Goal: Information Seeking & Learning: Learn about a topic

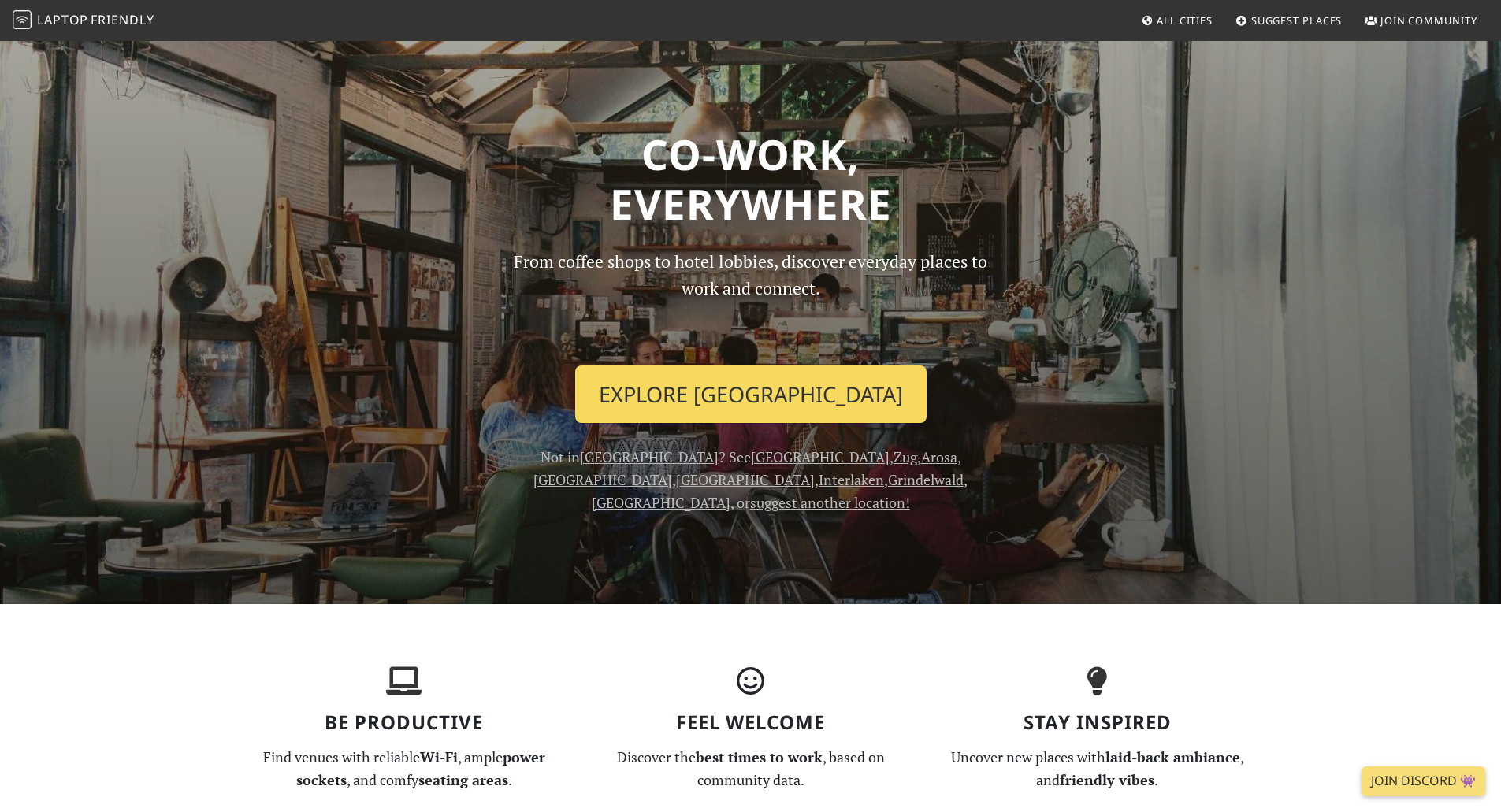
click at [782, 396] on link "Explore Zürich" at bounding box center [751, 395] width 352 height 58
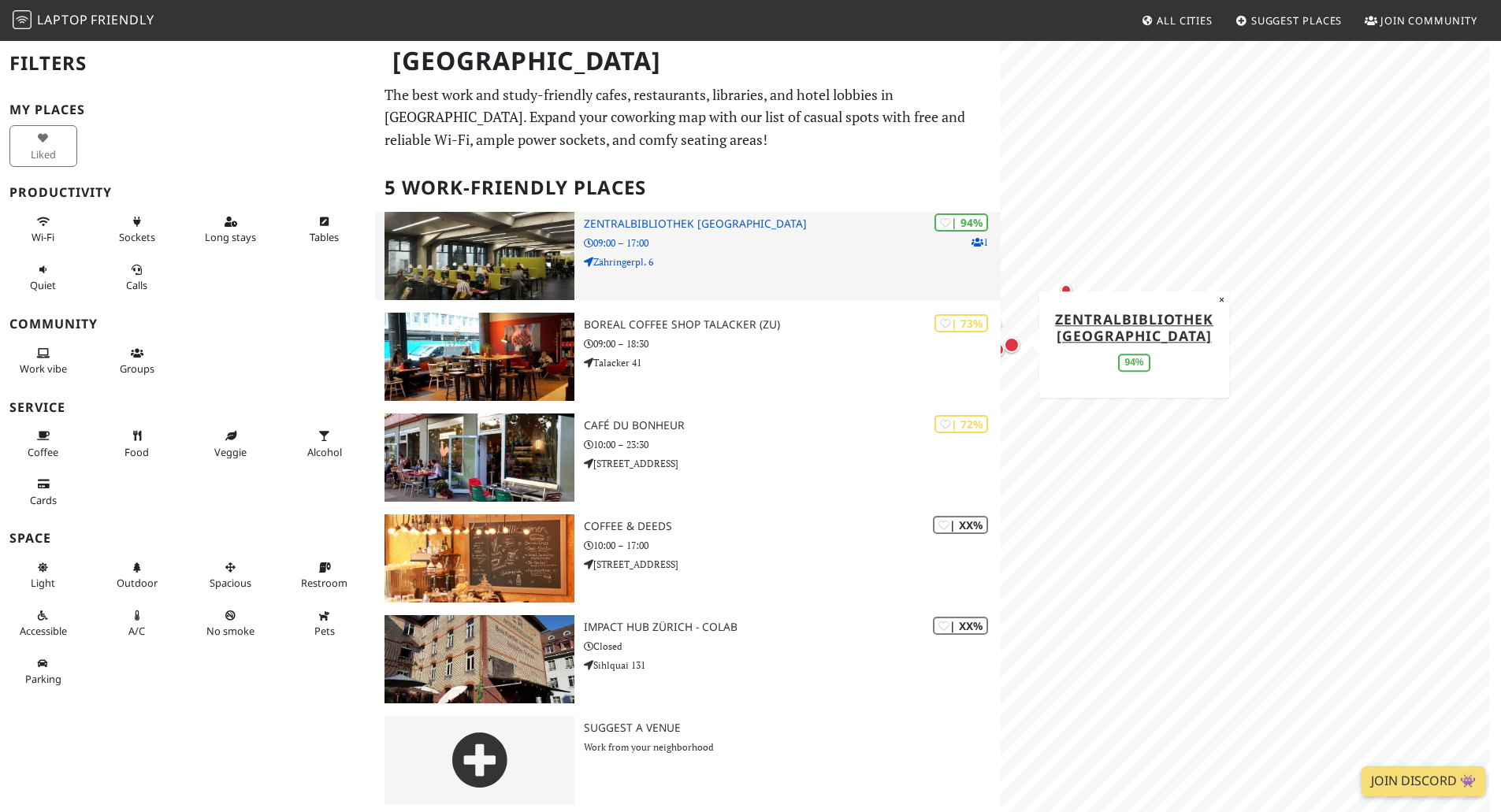
drag, startPoint x: 554, startPoint y: 274, endPoint x: 557, endPoint y: 263, distance: 11.4
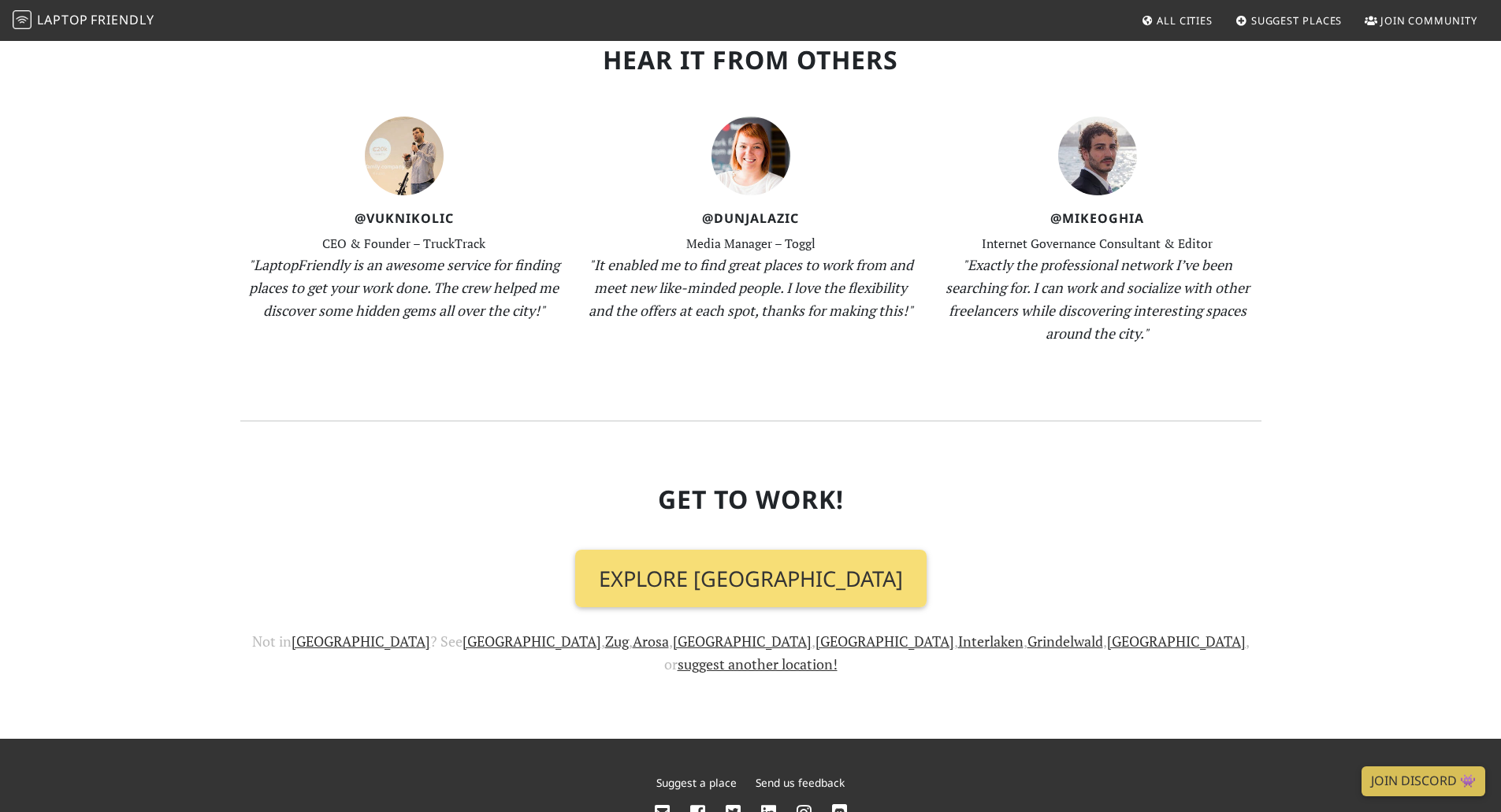
scroll to position [1575, 0]
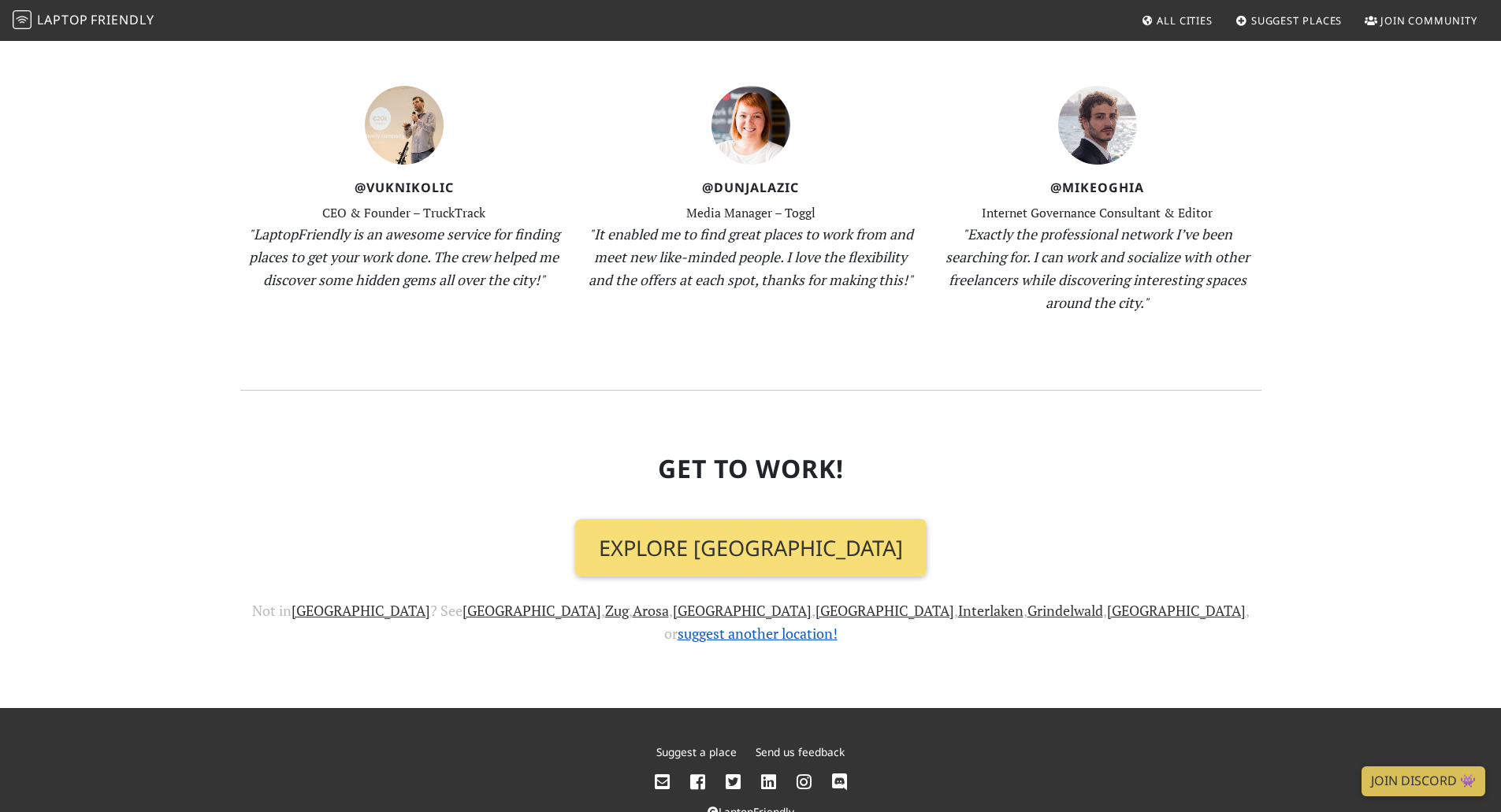
click at [837, 623] on link "suggest another location!" at bounding box center [757, 632] width 160 height 19
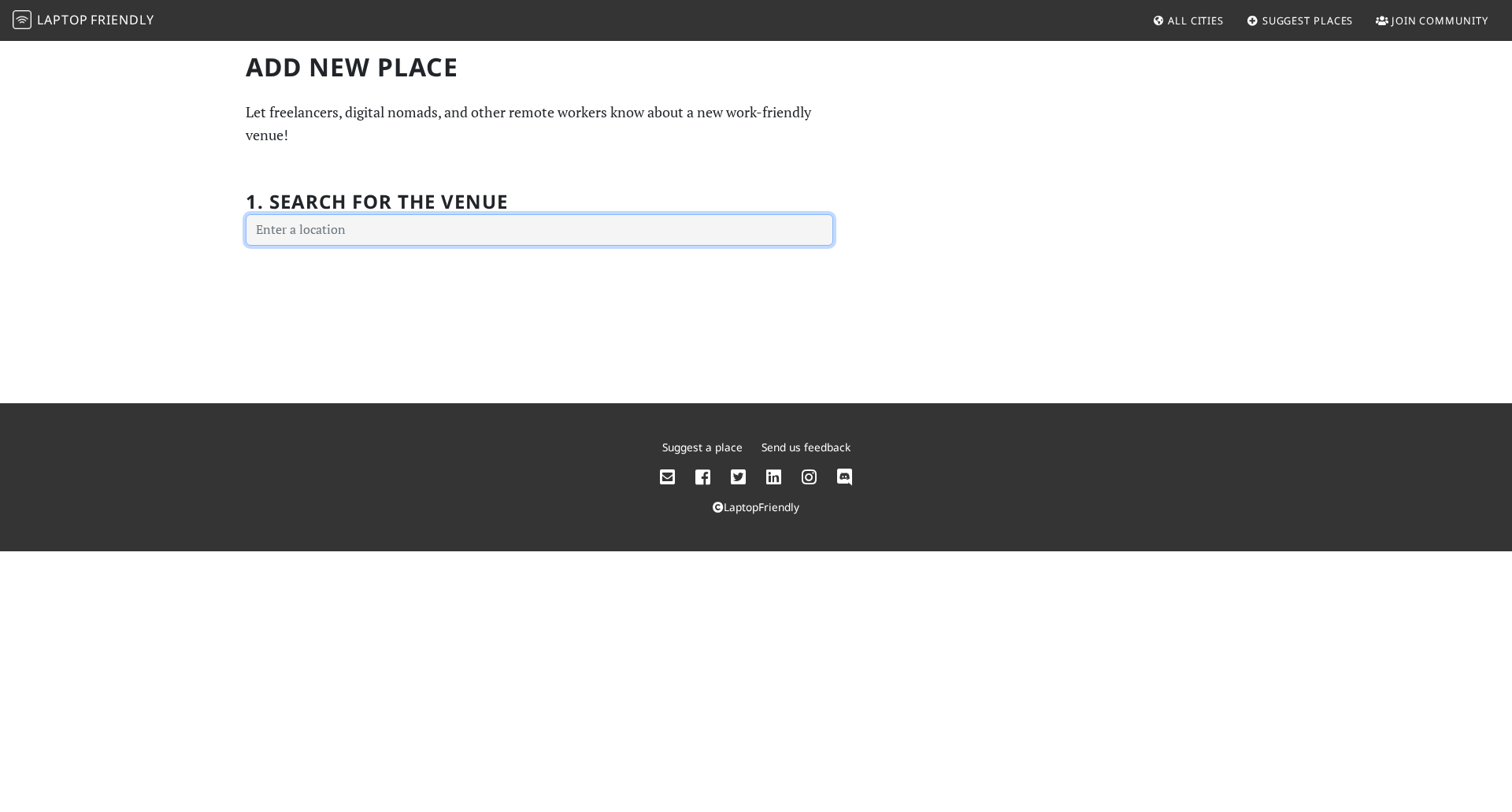
click at [319, 229] on input "text" at bounding box center [539, 230] width 587 height 32
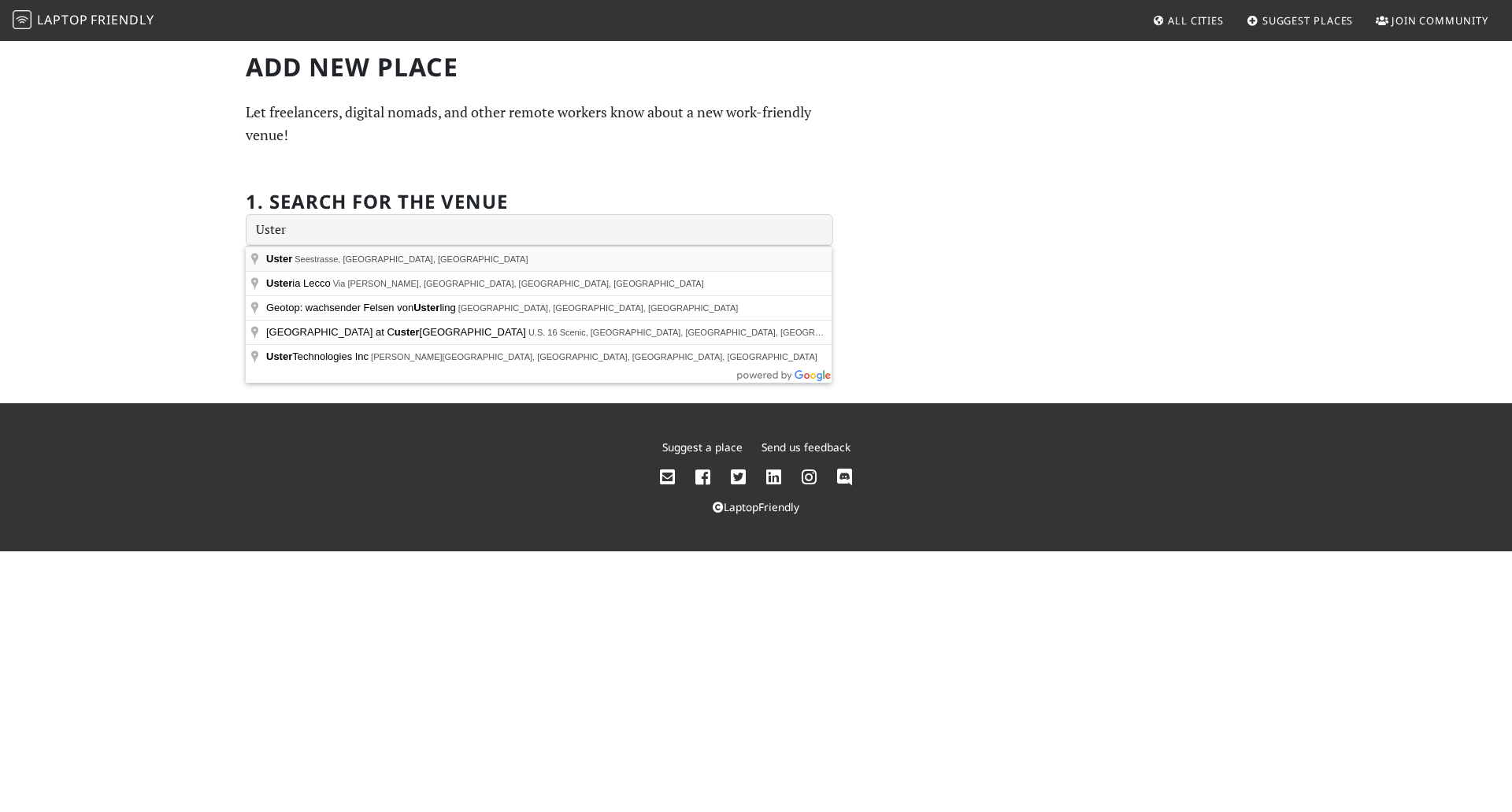
type input "Uster, Seestrasse, Uster, Switzerland"
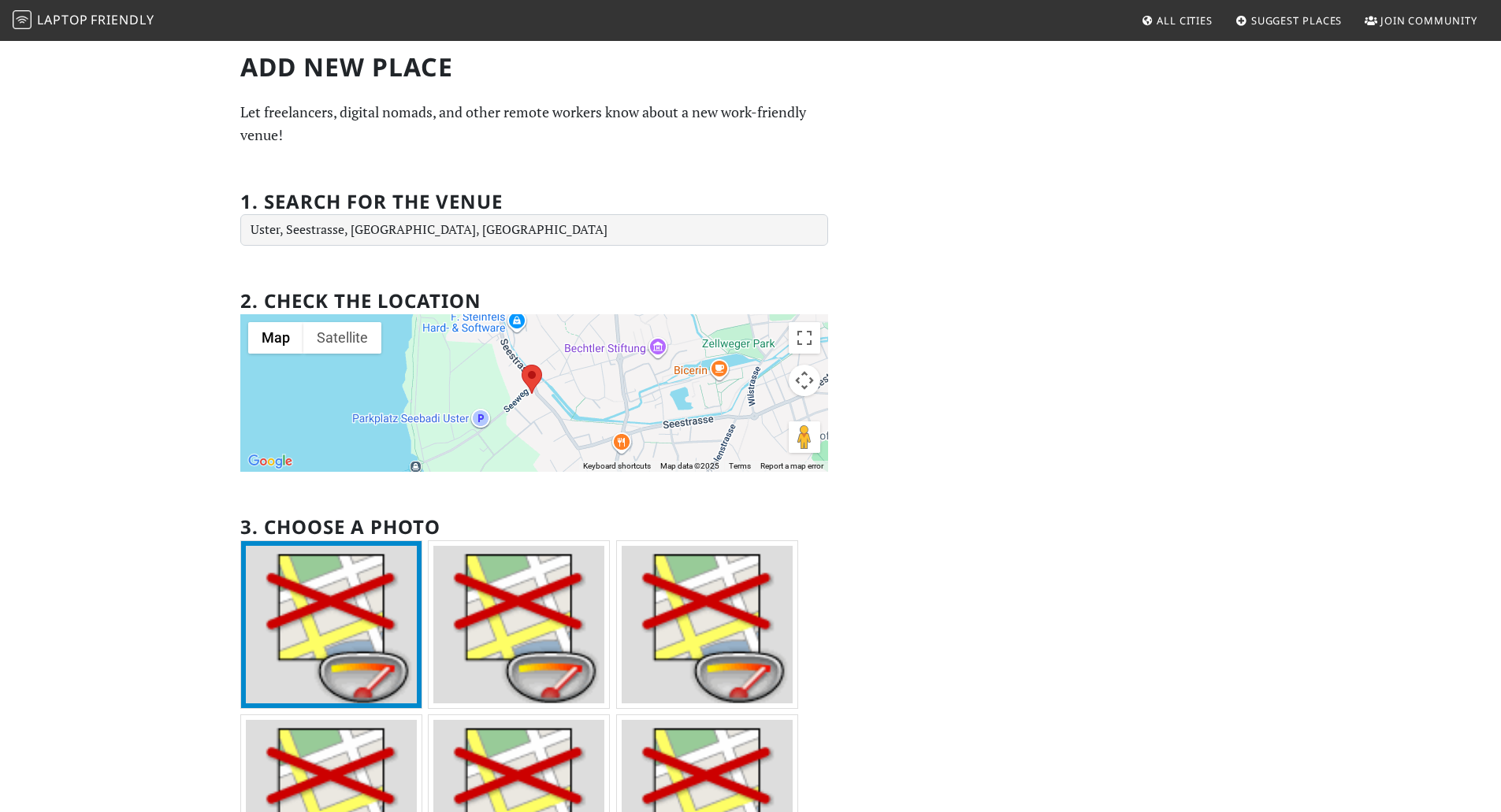
click at [522, 365] on area at bounding box center [522, 365] width 0 height 0
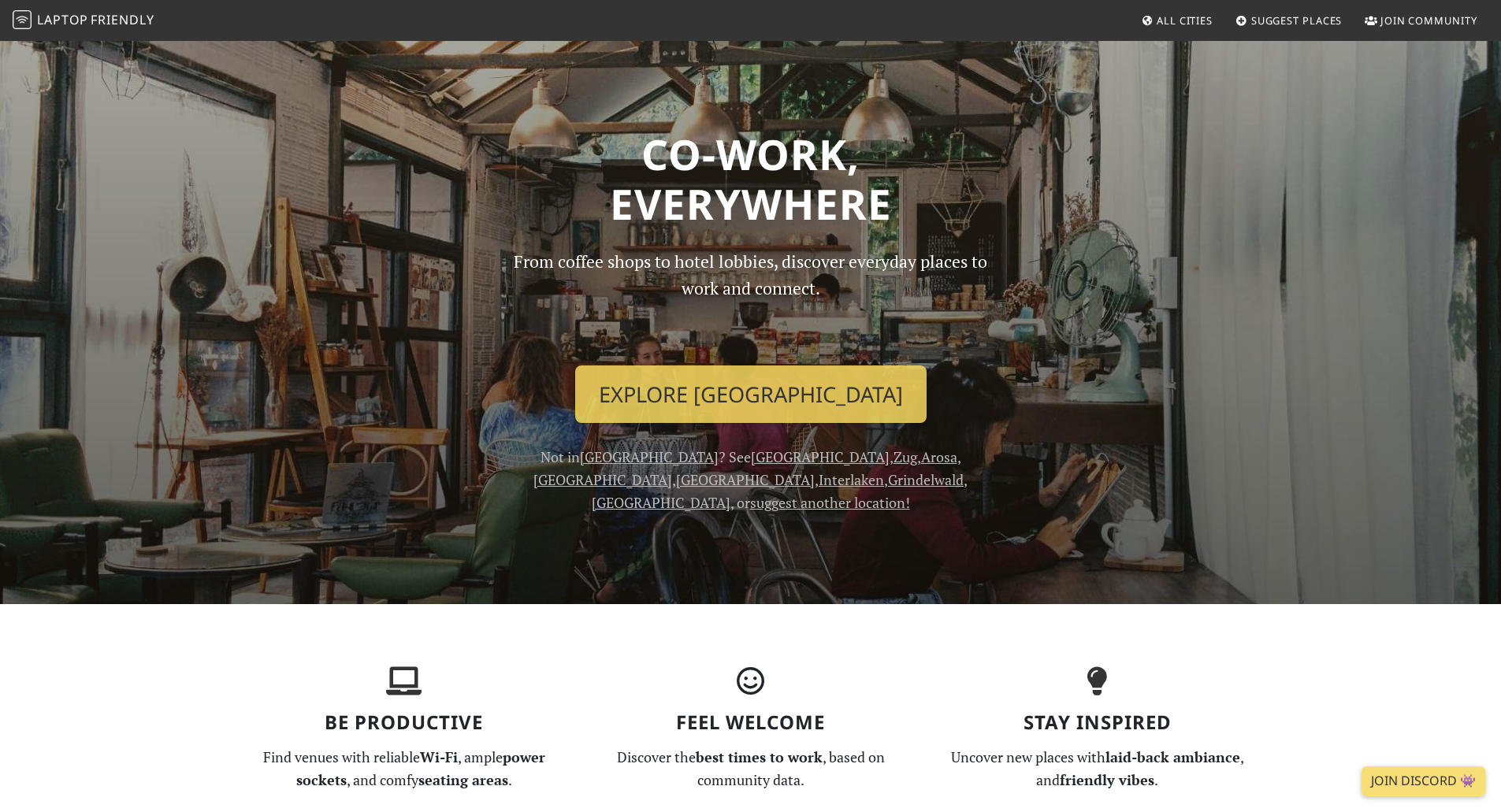
click at [1194, 20] on span "All Cities" at bounding box center [1184, 20] width 56 height 14
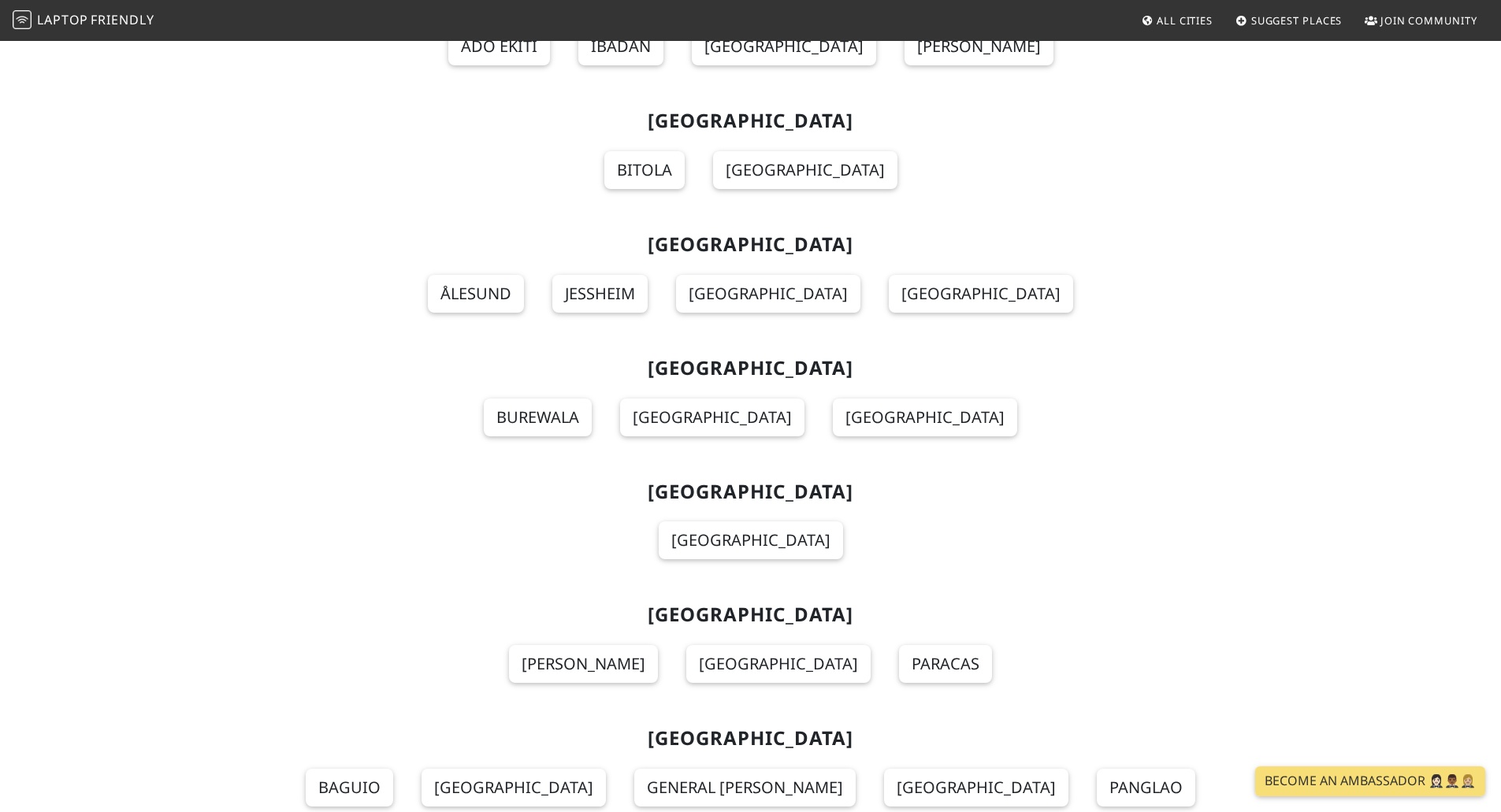
scroll to position [12625, 0]
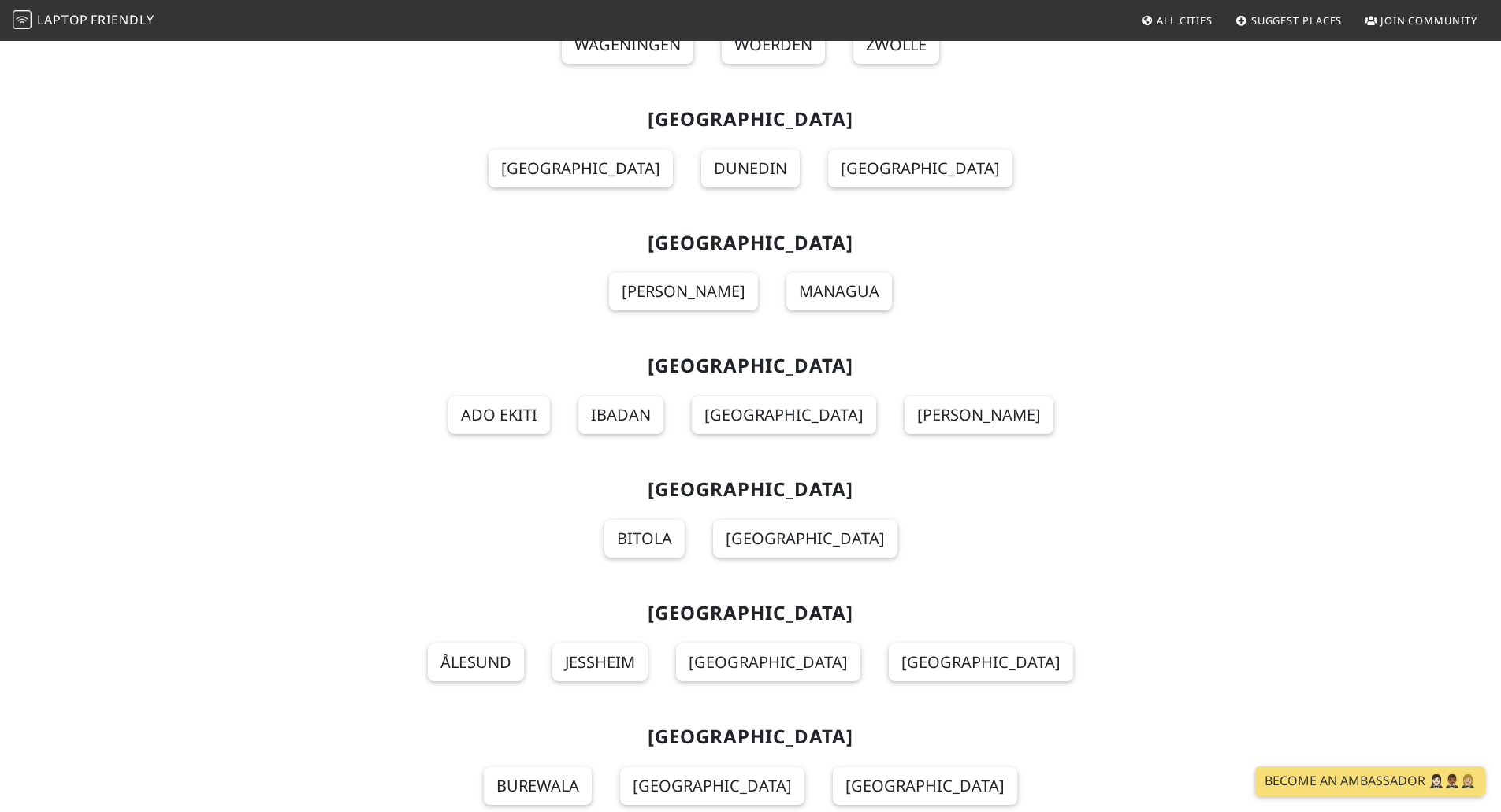
click at [50, 17] on span "Laptop" at bounding box center [62, 19] width 51 height 17
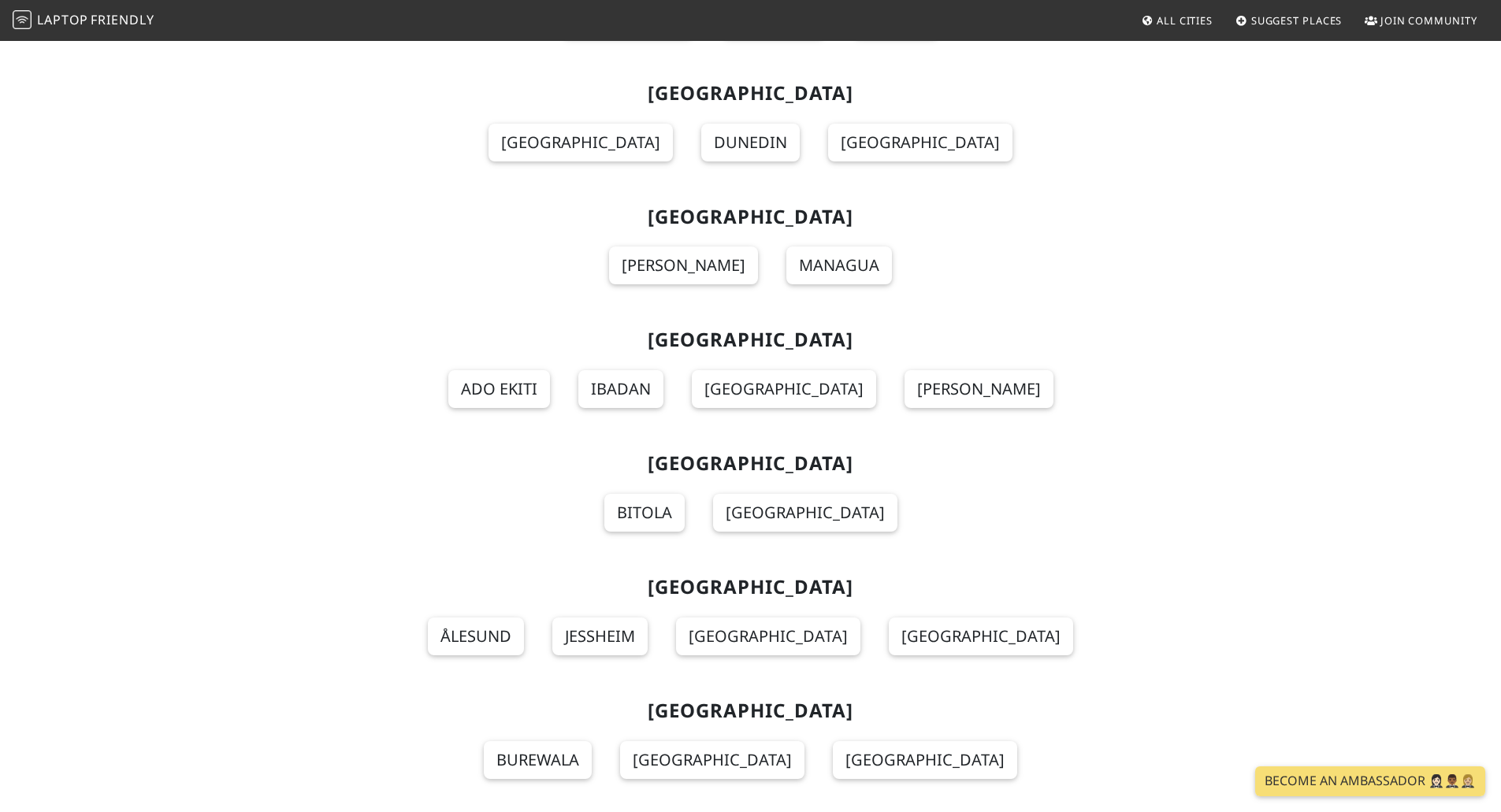
scroll to position [12625, 0]
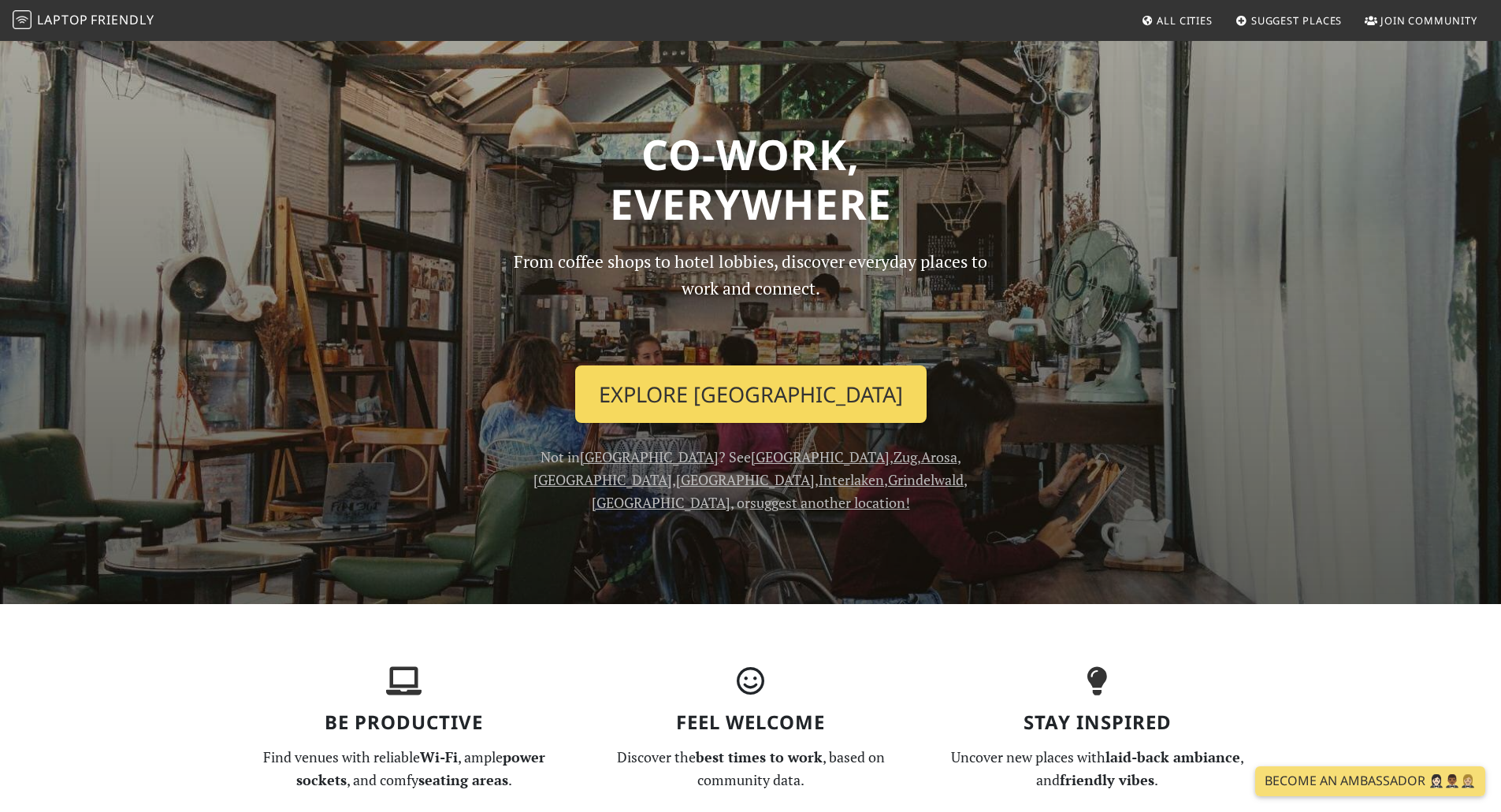
click at [754, 378] on link "Explore Zürich" at bounding box center [751, 395] width 352 height 58
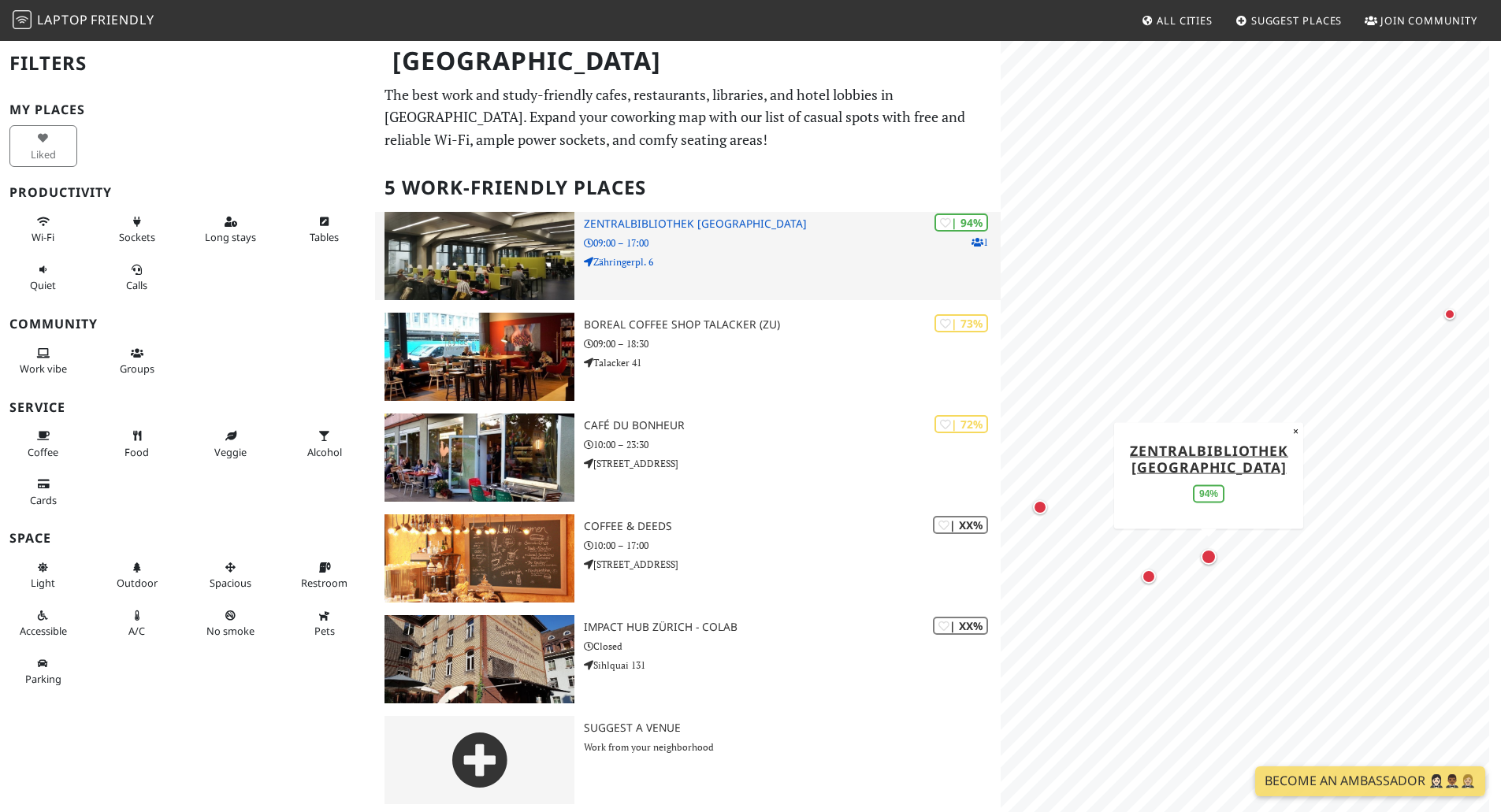
scroll to position [5, 0]
